Goal: Feedback & Contribution: Leave review/rating

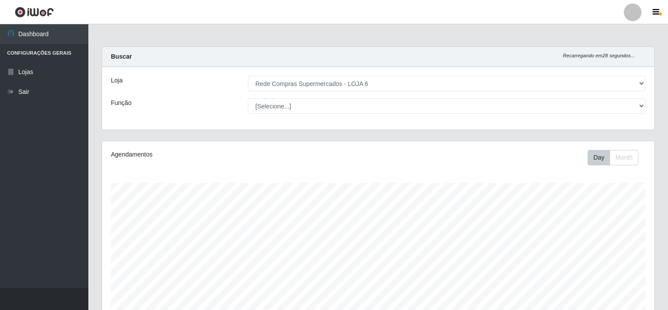
select select "398"
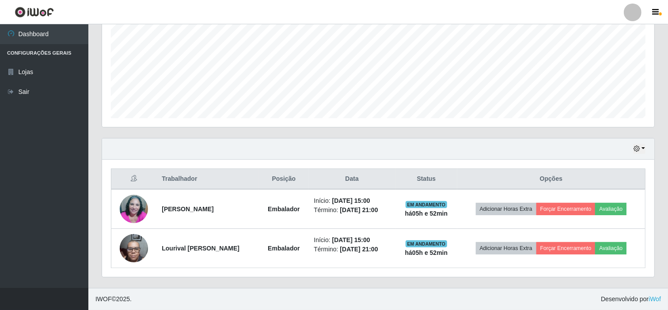
scroll to position [183, 552]
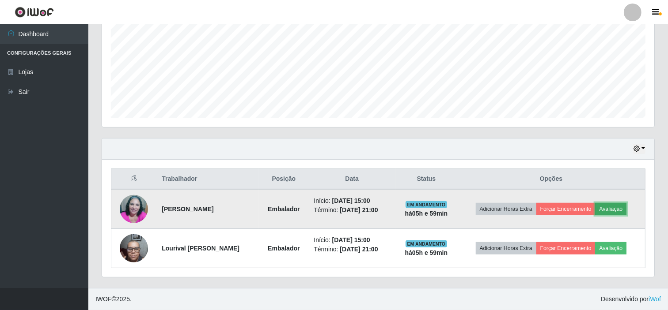
click at [616, 209] on button "Avaliação" at bounding box center [610, 209] width 31 height 12
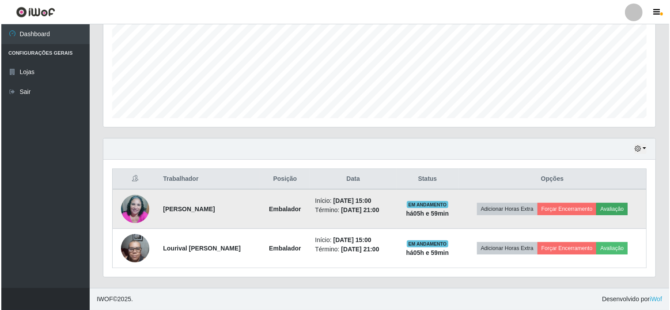
scroll to position [183, 546]
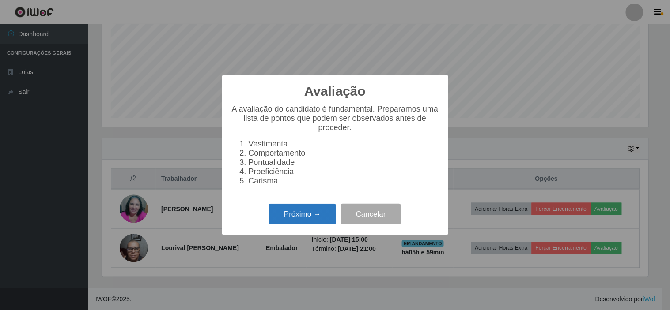
click at [283, 219] on button "Próximo →" at bounding box center [302, 214] width 67 height 21
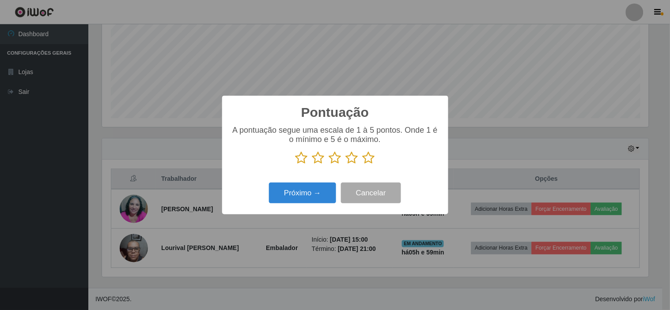
scroll to position [441378, 441014]
click at [366, 157] on icon at bounding box center [369, 157] width 12 height 13
click at [363, 165] on input "radio" at bounding box center [363, 165] width 0 height 0
click at [328, 189] on button "Próximo →" at bounding box center [302, 193] width 67 height 21
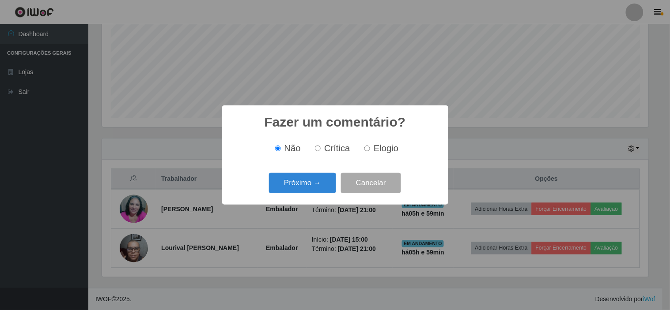
click at [378, 147] on span "Elogio" at bounding box center [386, 149] width 25 height 10
click at [370, 147] on input "Elogio" at bounding box center [367, 149] width 6 height 6
radio input "true"
click at [320, 181] on button "Próximo →" at bounding box center [302, 183] width 67 height 21
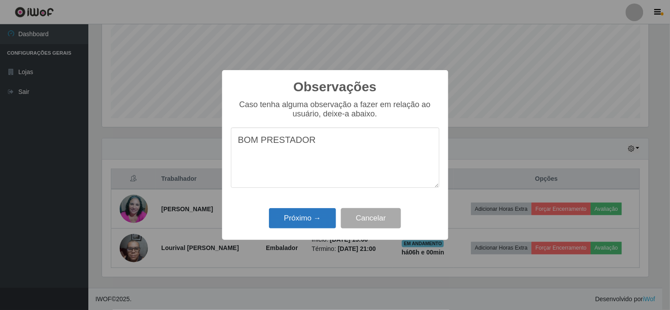
type textarea "BOM PRESTADOR"
click at [329, 218] on button "Próximo →" at bounding box center [302, 218] width 67 height 21
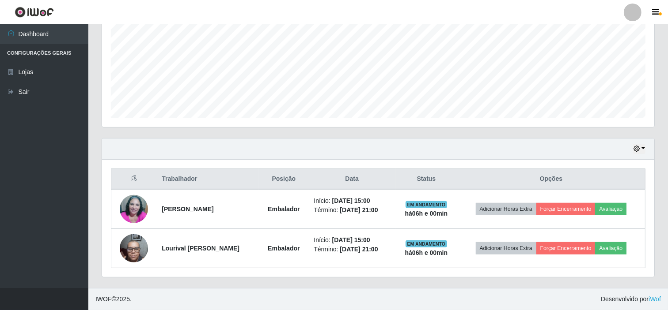
scroll to position [183, 552]
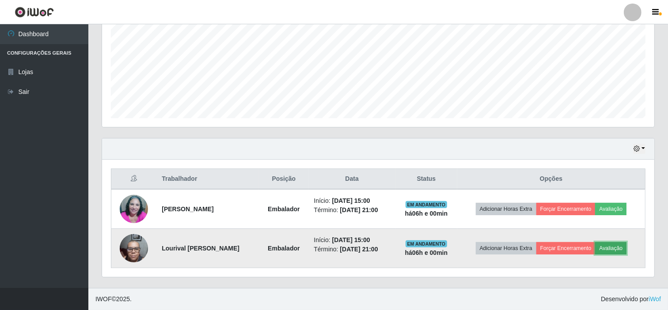
click at [617, 249] on button "Avaliação" at bounding box center [610, 248] width 31 height 12
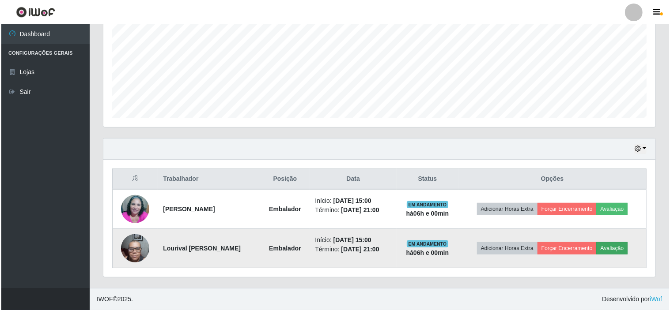
scroll to position [183, 546]
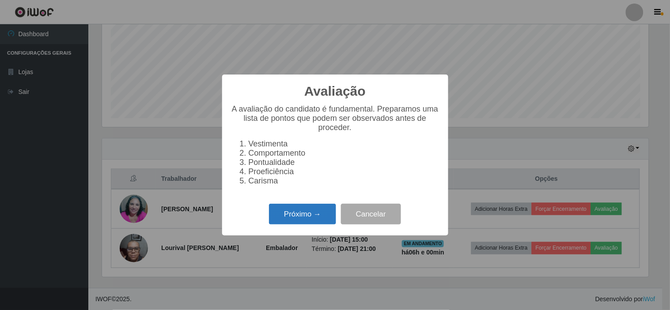
click at [325, 224] on button "Próximo →" at bounding box center [302, 214] width 67 height 21
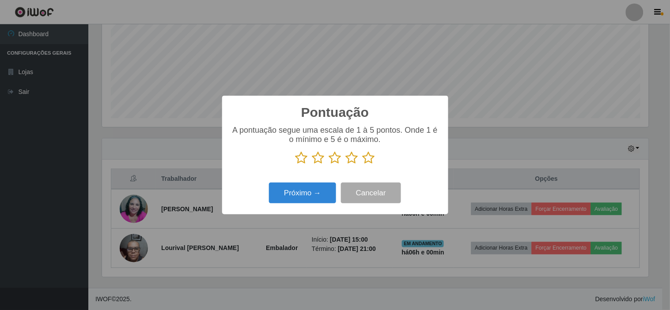
click at [367, 162] on icon at bounding box center [369, 157] width 12 height 13
click at [363, 165] on input "radio" at bounding box center [363, 165] width 0 height 0
click at [310, 192] on button "Próximo →" at bounding box center [302, 193] width 67 height 21
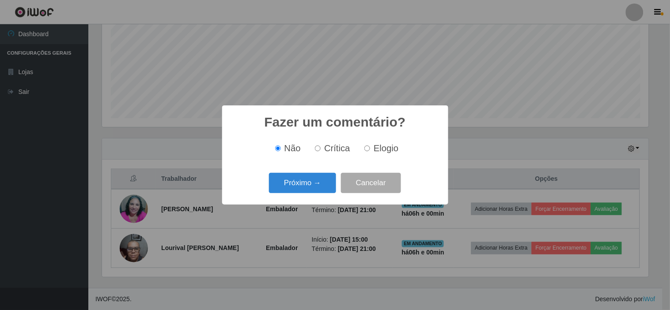
click at [310, 192] on button "Próximo →" at bounding box center [302, 183] width 67 height 21
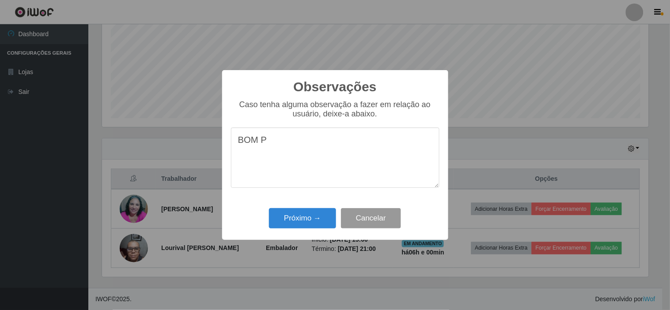
type textarea "BOM P"
click at [367, 221] on button "Cancelar" at bounding box center [371, 218] width 60 height 21
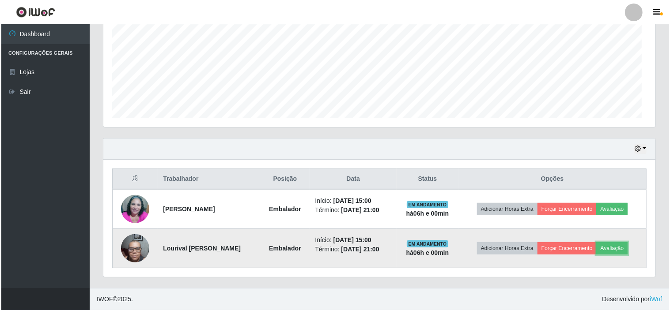
scroll to position [183, 552]
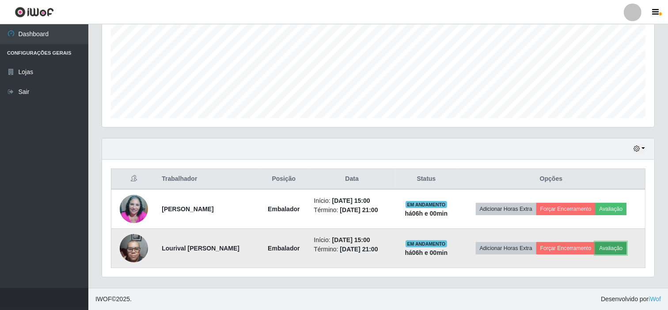
click at [623, 242] on button "Avaliação" at bounding box center [610, 248] width 31 height 12
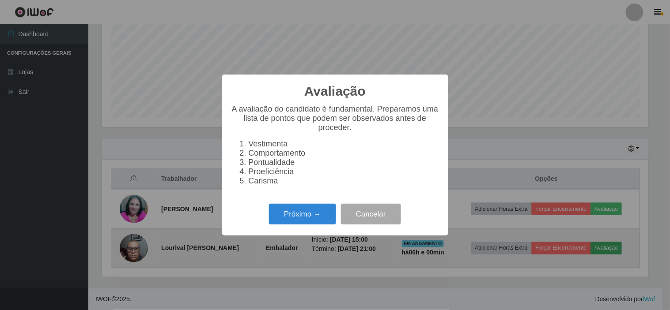
scroll to position [183, 546]
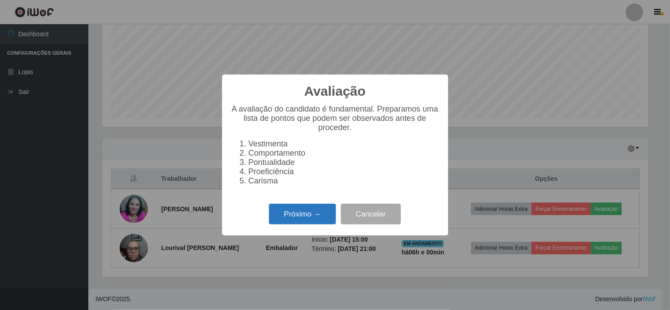
click at [325, 220] on button "Próximo →" at bounding box center [302, 214] width 67 height 21
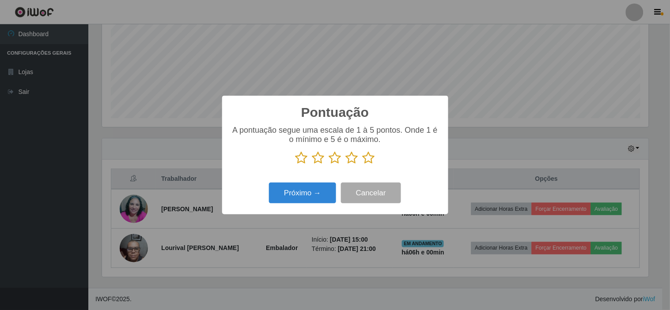
click at [364, 156] on icon at bounding box center [369, 157] width 12 height 13
click at [363, 165] on input "radio" at bounding box center [363, 165] width 0 height 0
click at [311, 188] on button "Próximo →" at bounding box center [302, 193] width 67 height 21
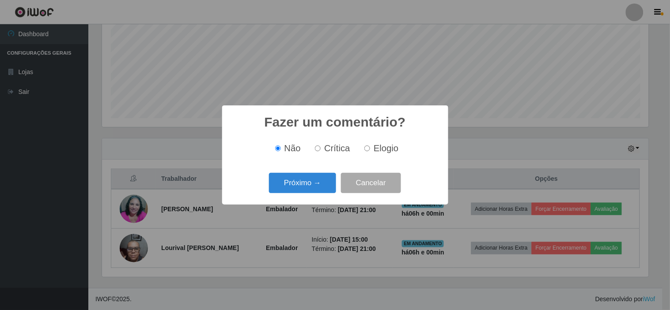
click at [374, 156] on div "Não Crítica Elogio" at bounding box center [335, 149] width 208 height 26
click at [374, 151] on span "Elogio" at bounding box center [386, 149] width 25 height 10
click at [370, 151] on input "Elogio" at bounding box center [367, 149] width 6 height 6
radio input "true"
click at [317, 183] on button "Próximo →" at bounding box center [302, 183] width 67 height 21
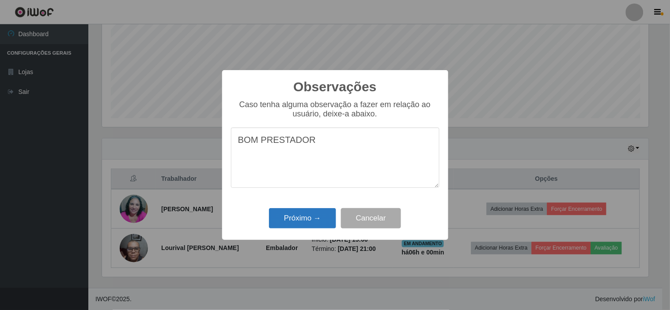
type textarea "BOM PRESTADOR"
click at [300, 217] on button "Próximo →" at bounding box center [302, 218] width 67 height 21
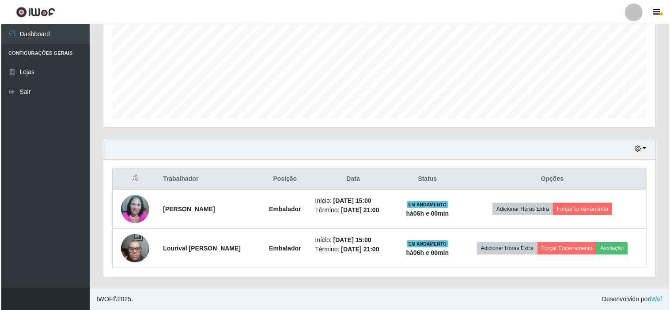
scroll to position [183, 552]
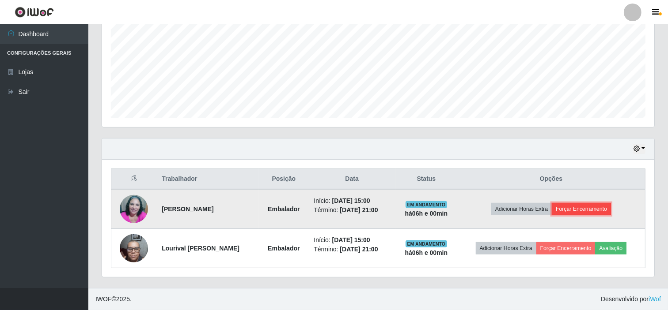
click at [579, 205] on button "Forçar Encerramento" at bounding box center [581, 209] width 59 height 12
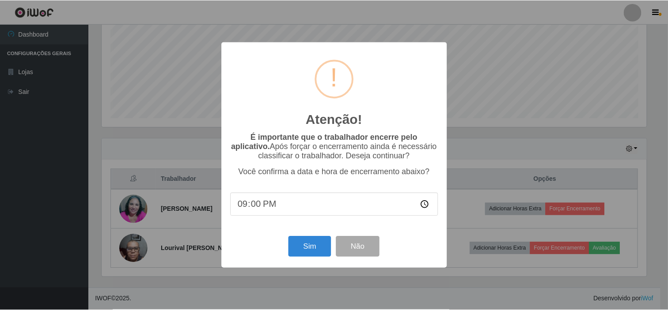
scroll to position [183, 546]
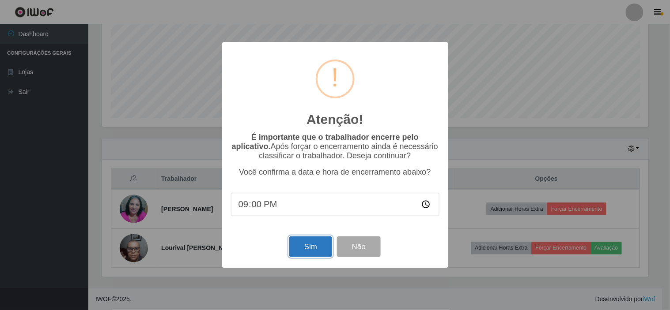
click at [308, 250] on button "Sim" at bounding box center [310, 247] width 43 height 21
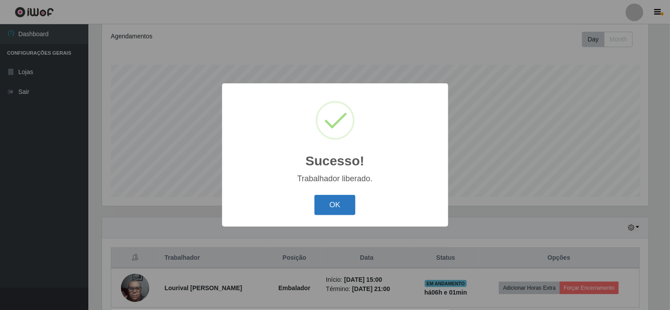
click at [335, 206] on button "OK" at bounding box center [334, 205] width 41 height 21
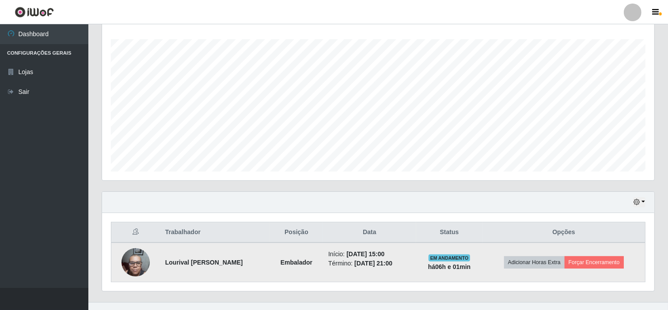
scroll to position [158, 0]
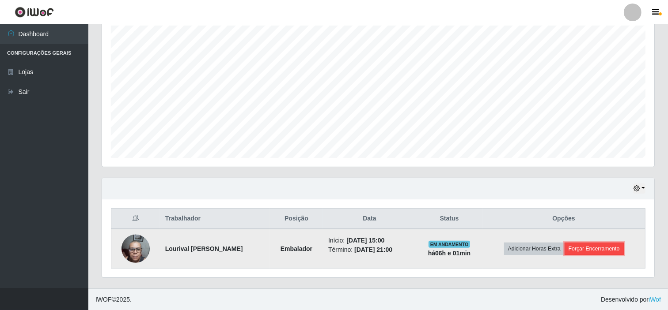
click at [592, 249] on button "Forçar Encerramento" at bounding box center [593, 249] width 59 height 12
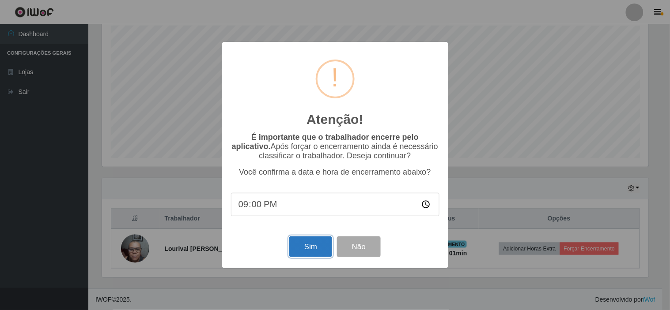
click at [312, 245] on button "Sim" at bounding box center [310, 247] width 43 height 21
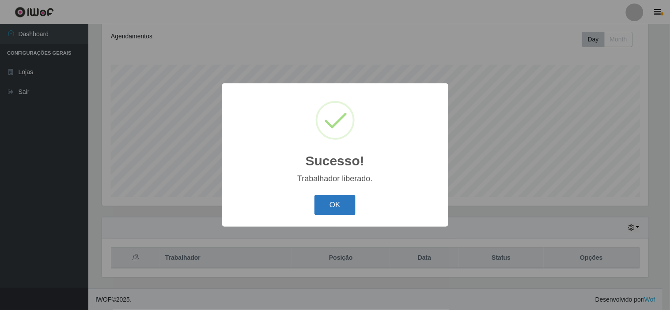
click at [339, 199] on button "OK" at bounding box center [334, 205] width 41 height 21
